Goal: Transaction & Acquisition: Purchase product/service

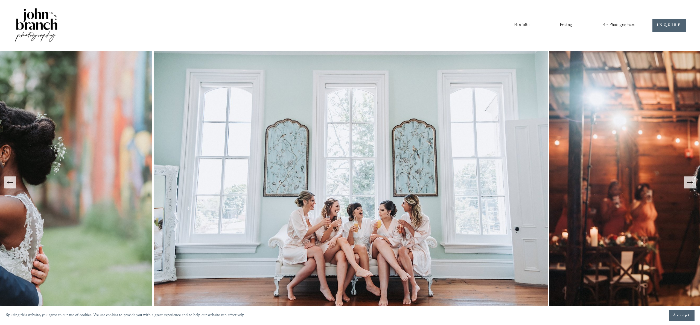
click at [516, 26] on link "Portfolio" at bounding box center [521, 25] width 15 height 9
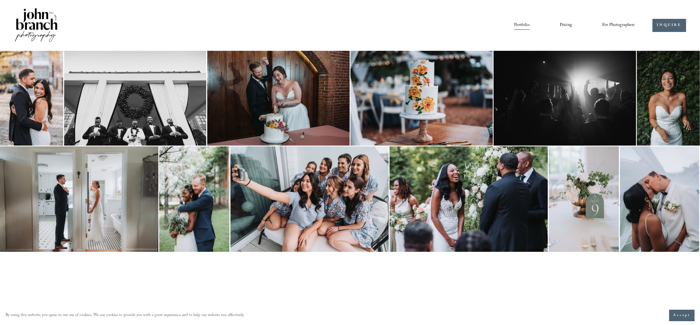
click at [572, 24] on nav "Portfolio Pricing For Photographers Presets Education Courses Blog" at bounding box center [574, 25] width 121 height 9
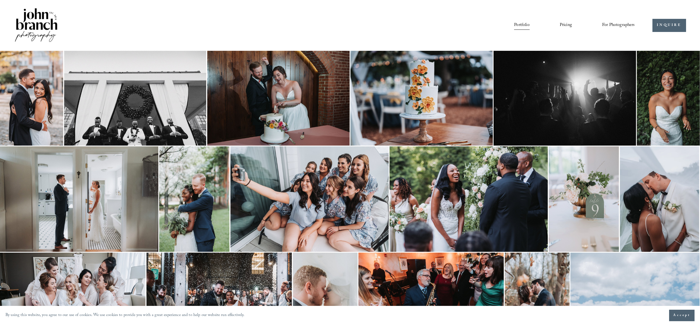
click at [568, 25] on link "Pricing" at bounding box center [566, 25] width 12 height 9
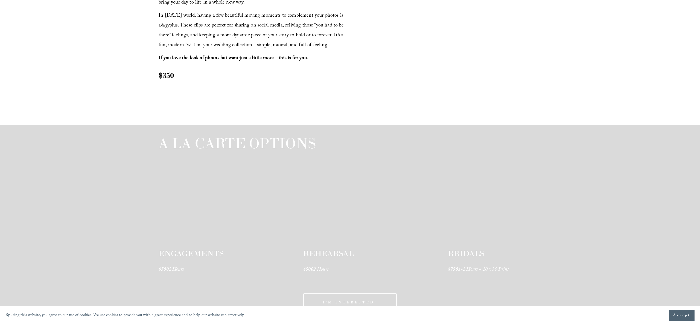
scroll to position [830, 0]
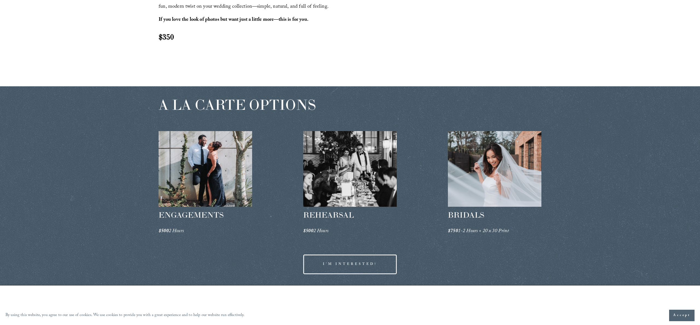
click at [189, 175] on div at bounding box center [206, 169] width 94 height 76
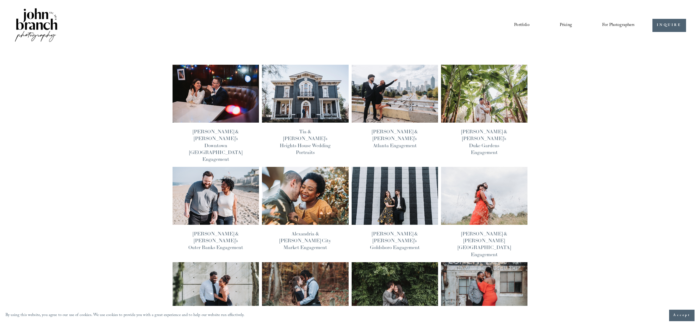
click at [183, 85] on img at bounding box center [215, 94] width 87 height 59
